Goal: Task Accomplishment & Management: Manage account settings

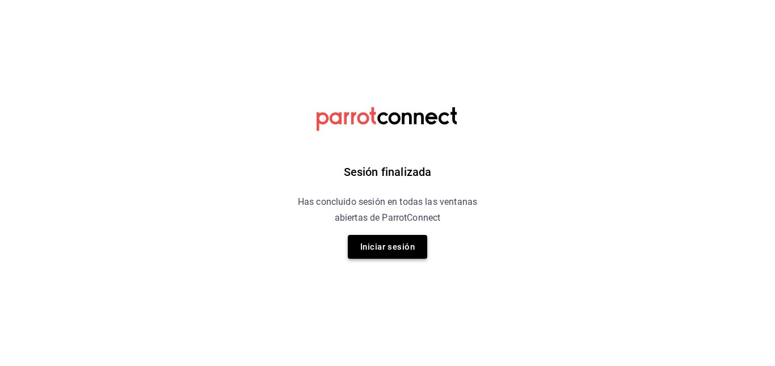
click at [380, 239] on button "Iniciar sesión" at bounding box center [387, 247] width 79 height 24
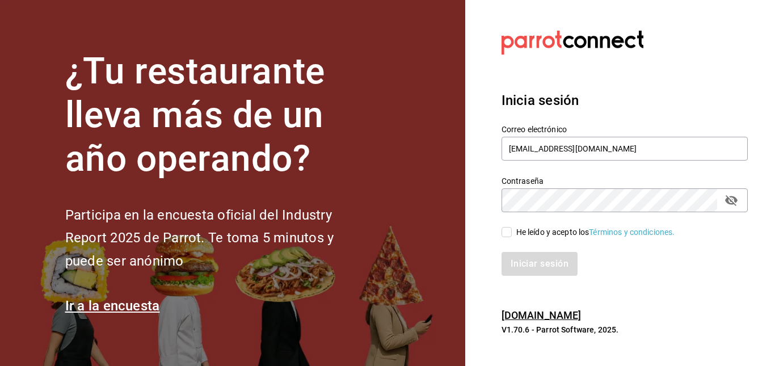
click at [509, 231] on input "He leído y acepto los Términos y condiciones." at bounding box center [506, 232] width 10 height 10
checkbox input "true"
click at [534, 267] on button "Iniciar sesión" at bounding box center [539, 264] width 77 height 24
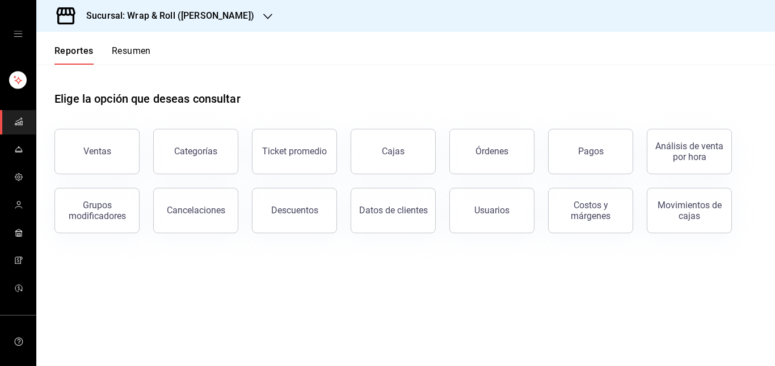
click at [212, 11] on h3 "Sucursal: Wrap & Roll ([PERSON_NAME])" at bounding box center [165, 16] width 177 height 14
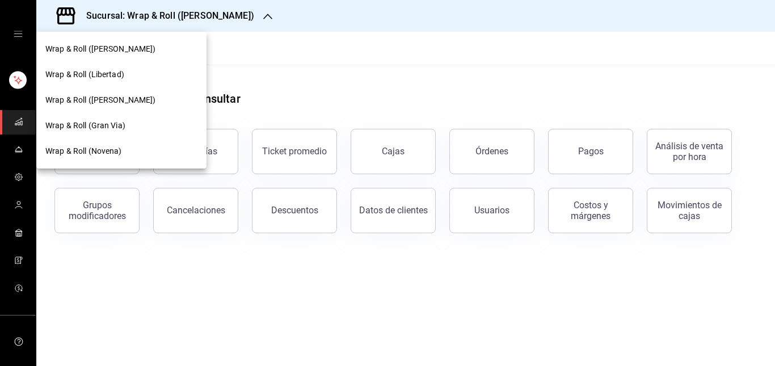
click at [132, 78] on div "Wrap & Roll (Libertad)" at bounding box center [121, 75] width 152 height 12
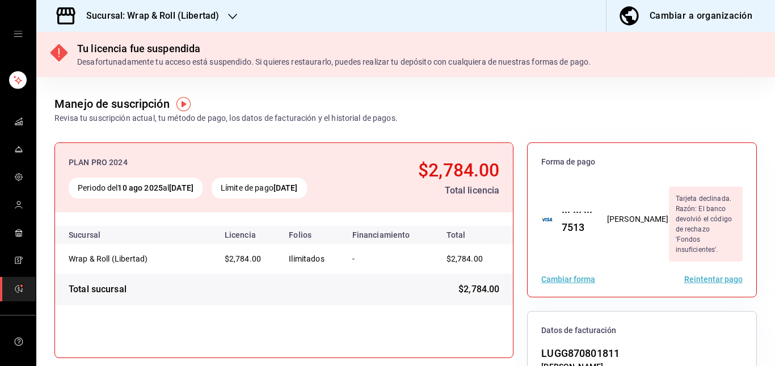
click at [15, 29] on icon "open drawer" at bounding box center [18, 33] width 9 height 9
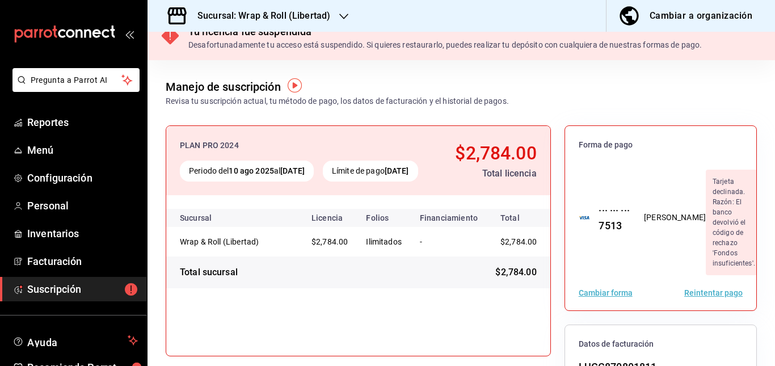
scroll to position [19, 0]
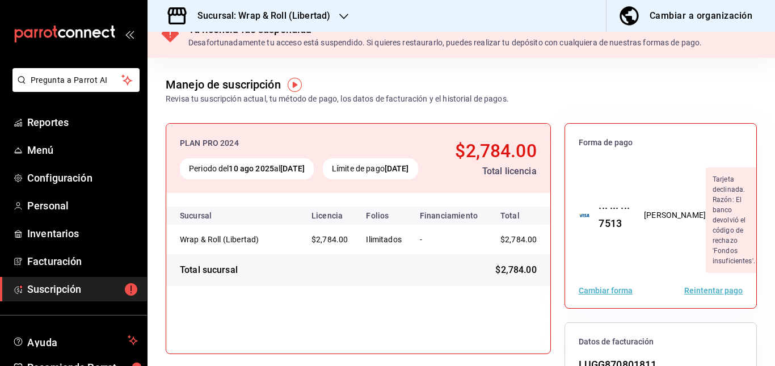
click at [644, 225] on div "··· ··· ··· 7513 jose gabriel luken galvan Tarjeta declinada. Razón: El banco d…" at bounding box center [660, 215] width 191 height 115
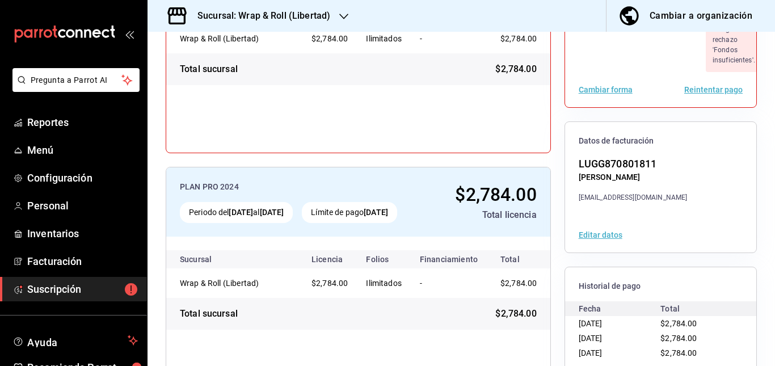
scroll to position [240, 0]
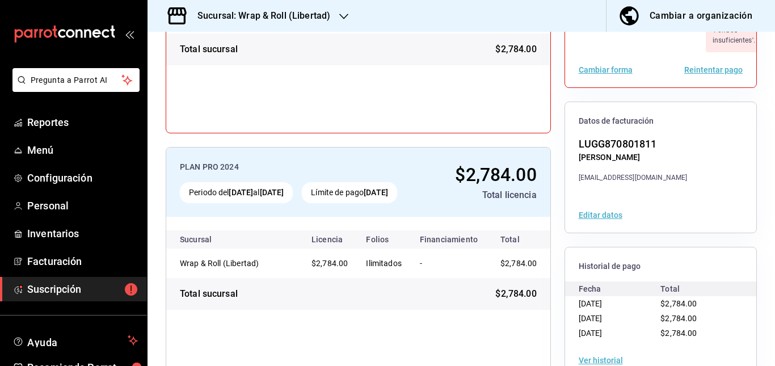
click at [589, 356] on button "Ver historial" at bounding box center [601, 360] width 44 height 8
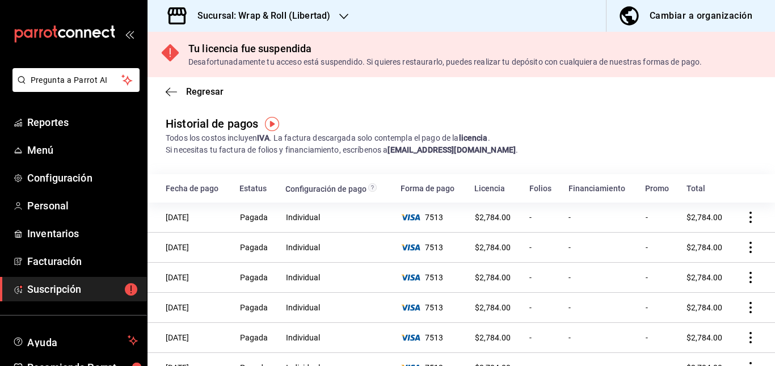
click at [163, 94] on div "Regresar" at bounding box center [460, 91] width 627 height 29
click at [171, 88] on icon "button" at bounding box center [171, 92] width 11 height 10
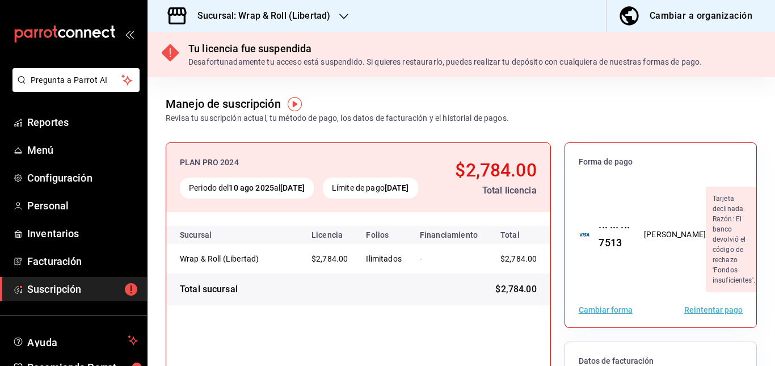
scroll to position [35, 0]
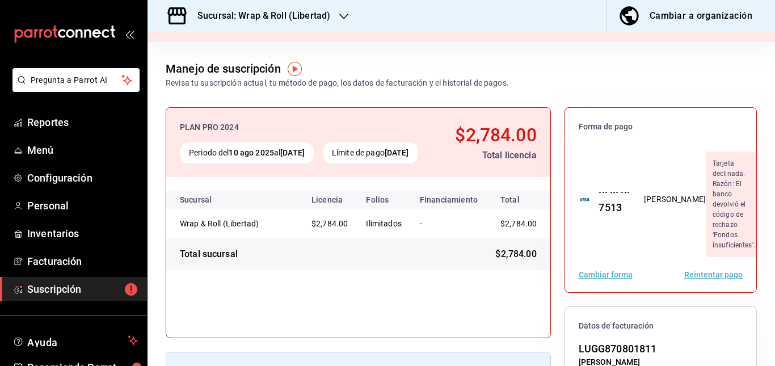
click at [708, 271] on button "Reintentar pago" at bounding box center [713, 275] width 58 height 8
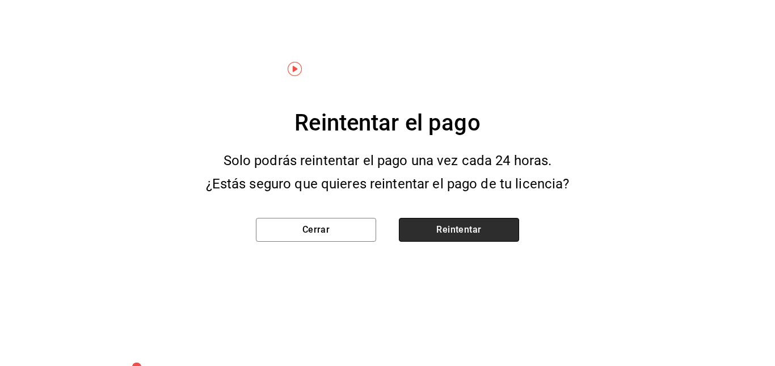
click at [480, 224] on button "Reintentar" at bounding box center [459, 230] width 120 height 24
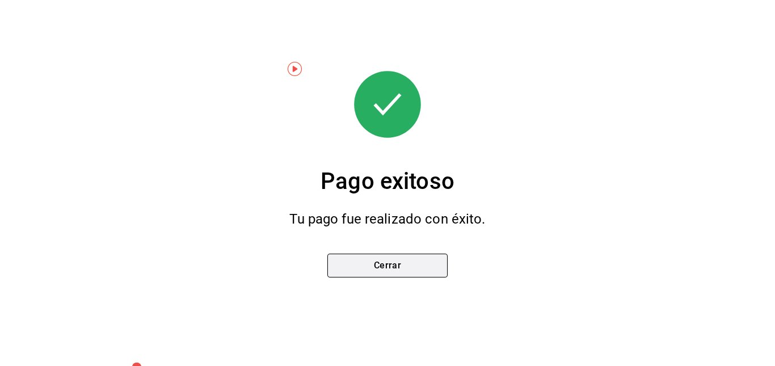
click at [405, 260] on button "Cerrar" at bounding box center [387, 266] width 120 height 24
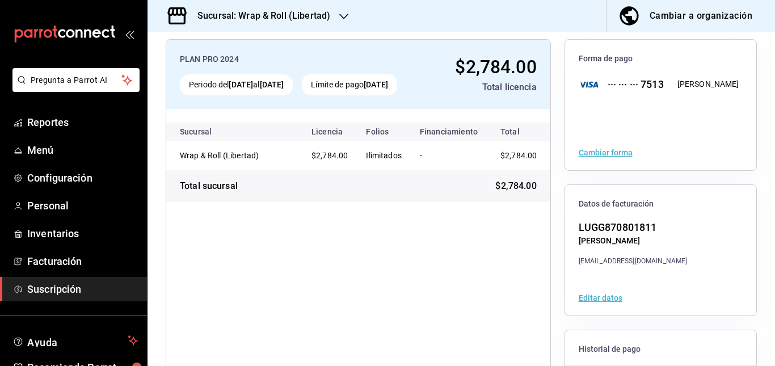
scroll to position [0, 0]
